Goal: Check status: Check status

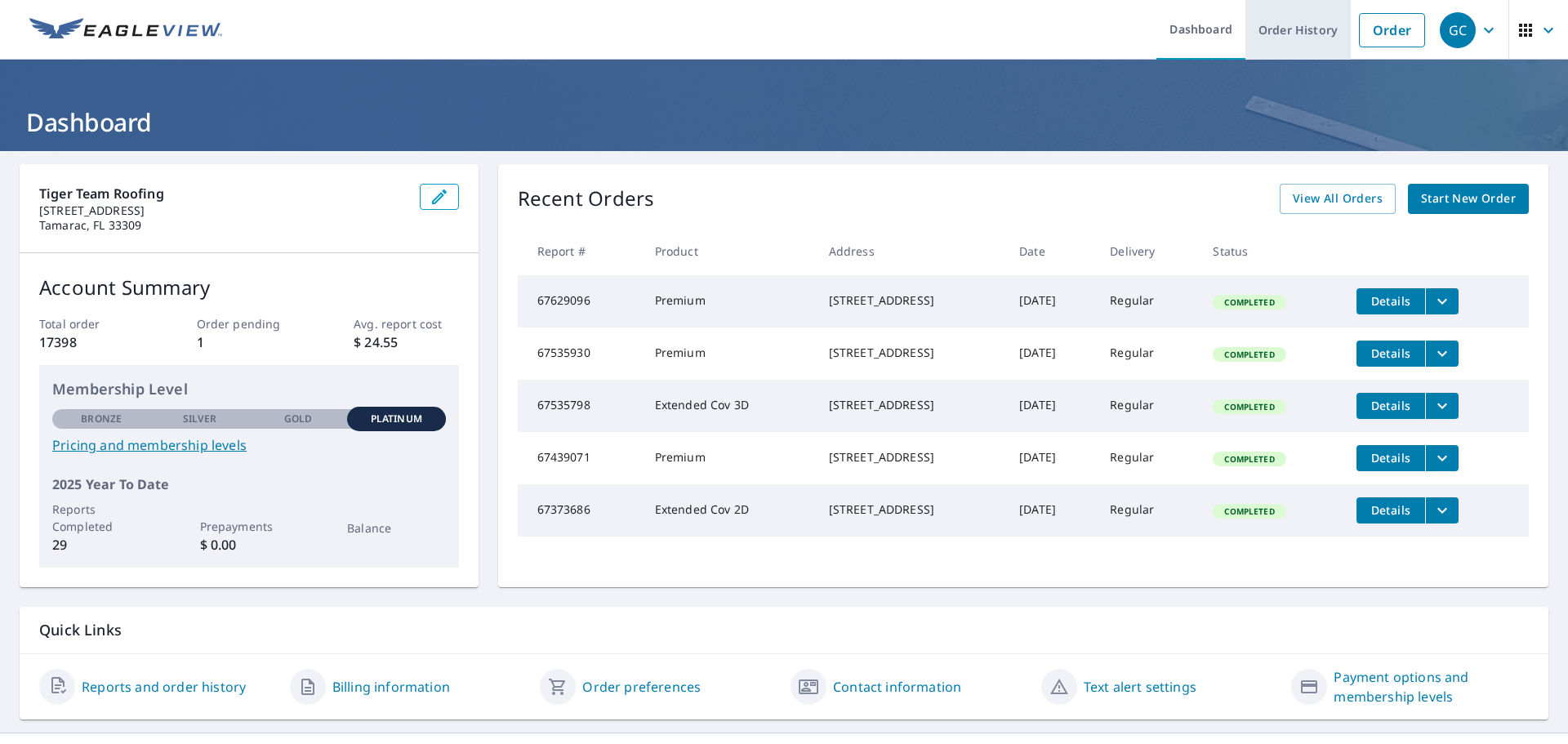
click at [1308, 32] on link "Order History" at bounding box center [1298, 29] width 106 height 59
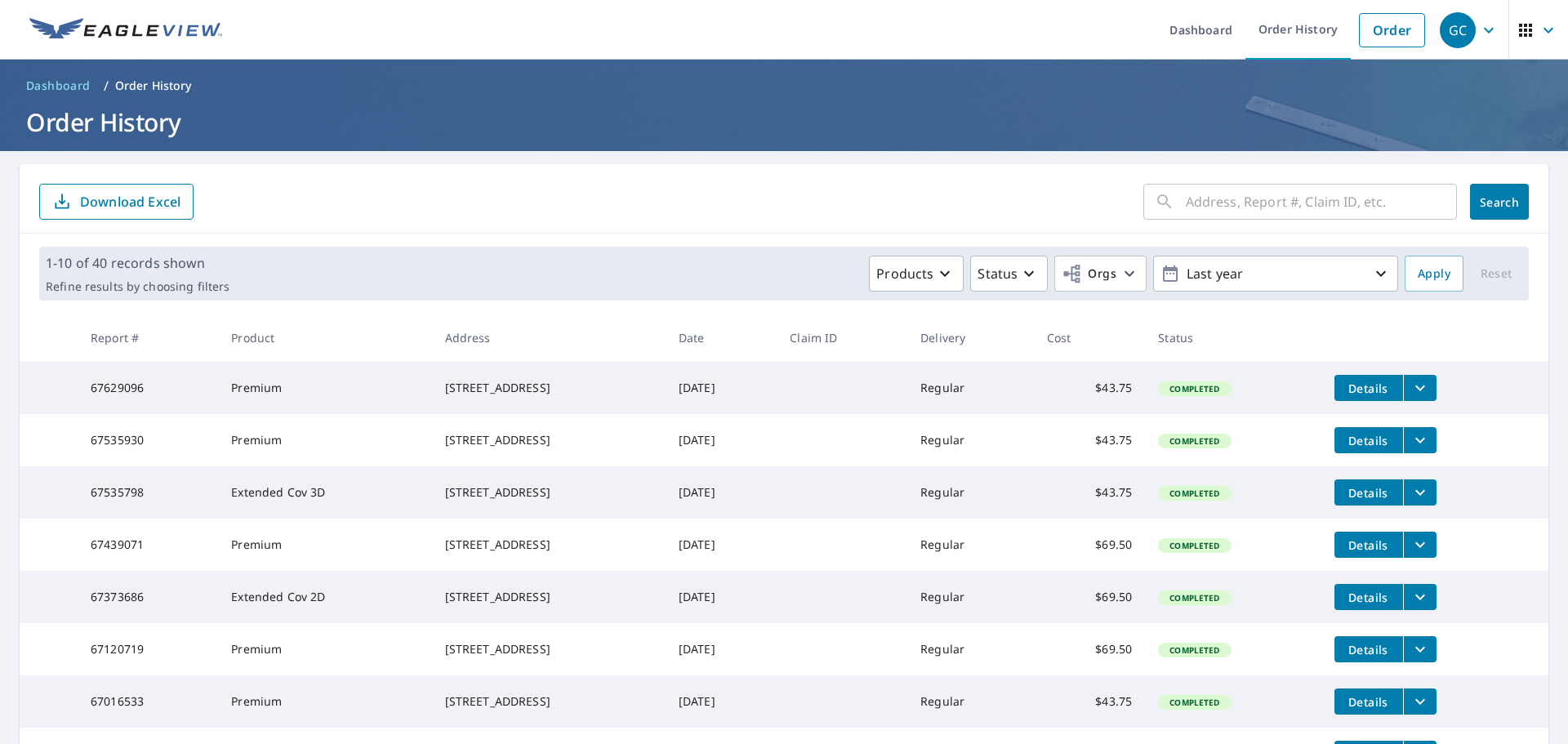
click at [1208, 200] on input "text" at bounding box center [1321, 201] width 272 height 46
type input "1312"
click button "Search" at bounding box center [1499, 201] width 59 height 36
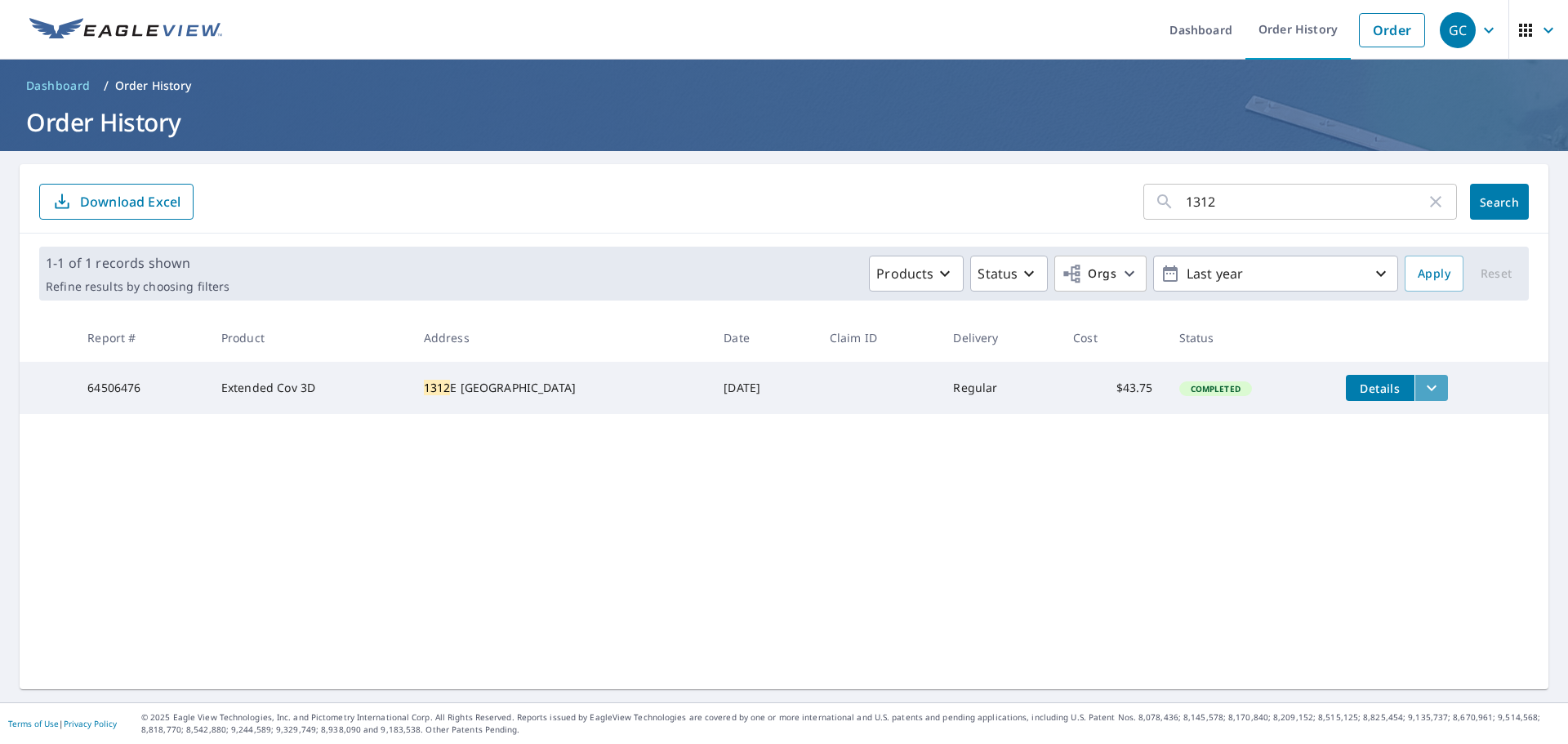
click at [1427, 386] on icon "filesDropdownBtn-64506476" at bounding box center [1431, 388] width 10 height 5
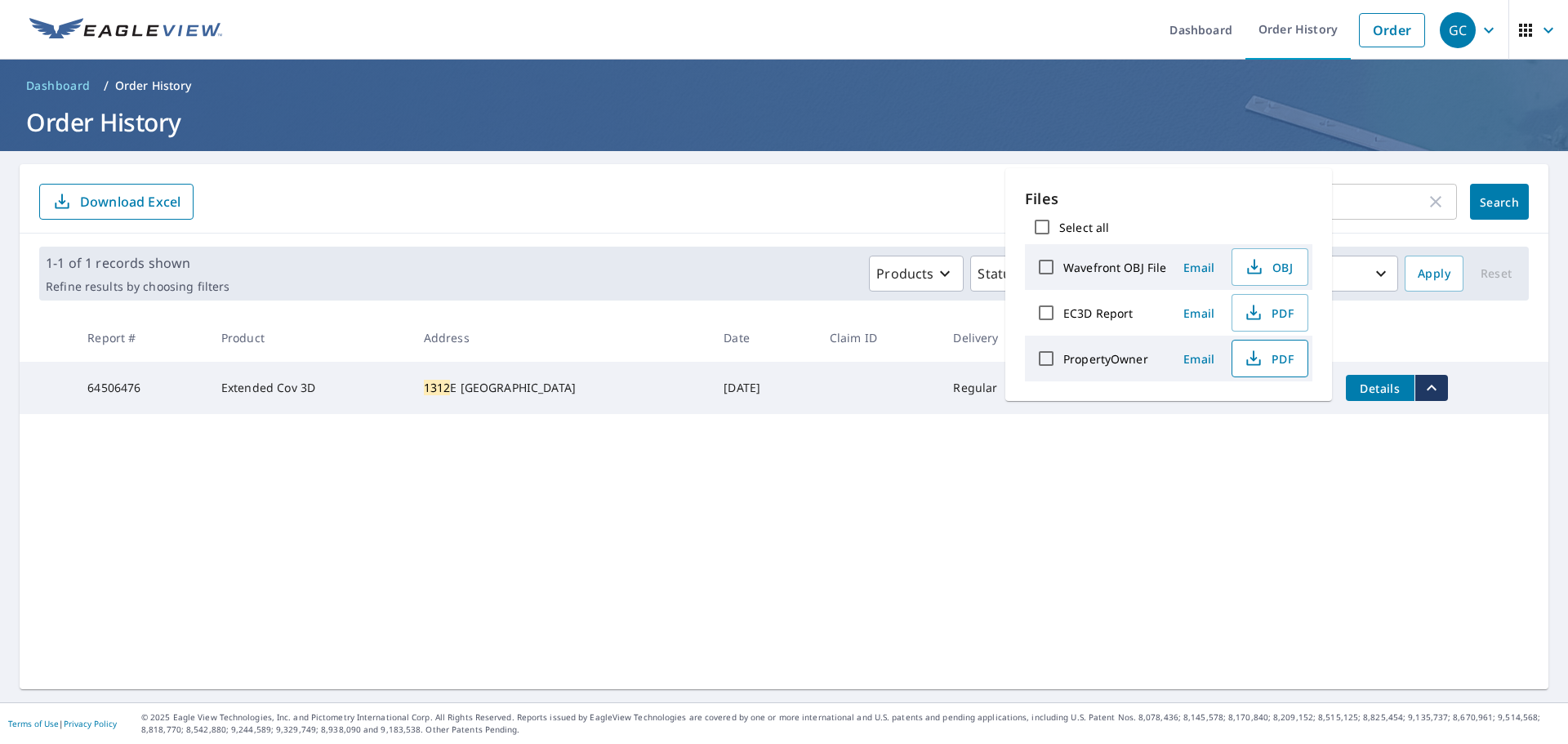
click at [1246, 359] on icon "button" at bounding box center [1253, 362] width 14 height 6
click at [1286, 309] on span "PDF" at bounding box center [1267, 313] width 52 height 20
